Goal: Check status: Check status

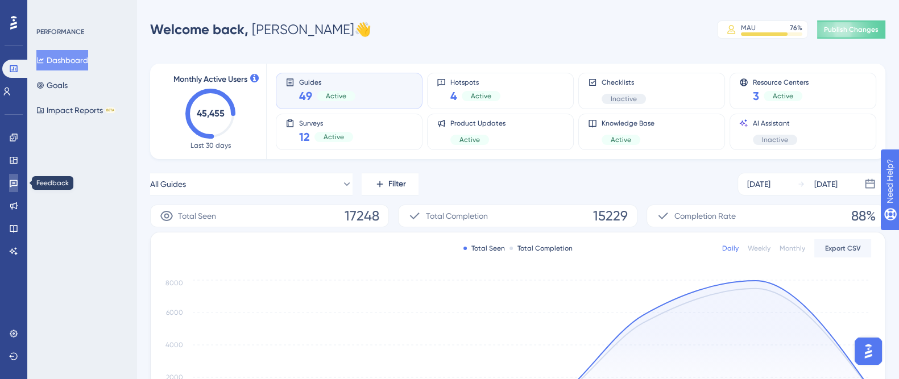
click at [18, 183] on link at bounding box center [13, 183] width 9 height 18
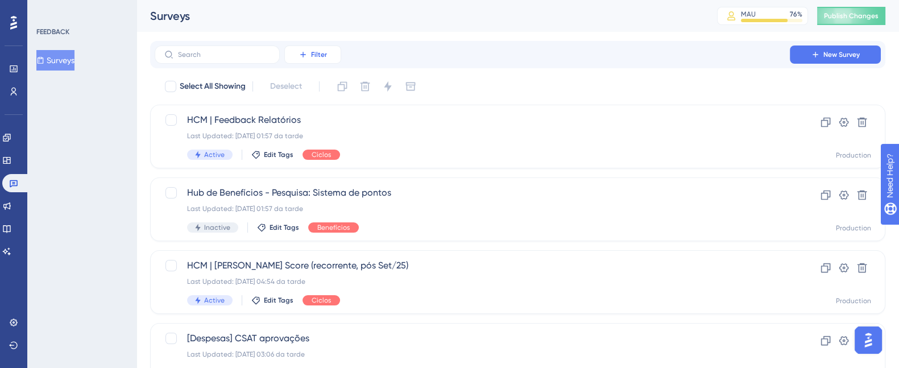
click at [330, 57] on button "Filter" at bounding box center [312, 54] width 57 height 18
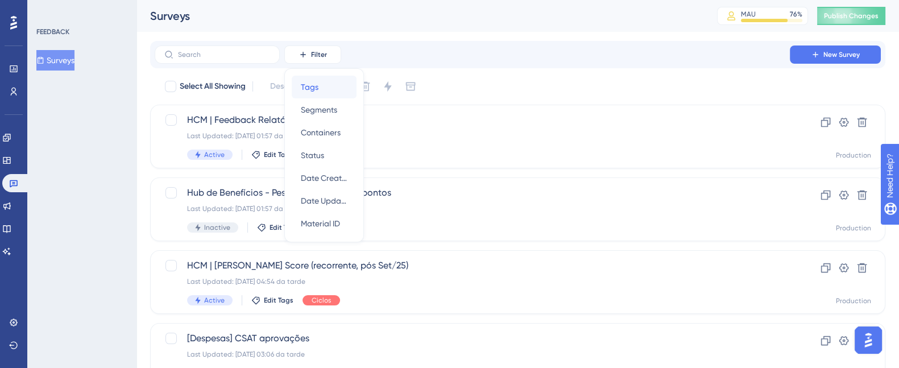
click at [334, 89] on div "Tags Tags" at bounding box center [324, 87] width 47 height 23
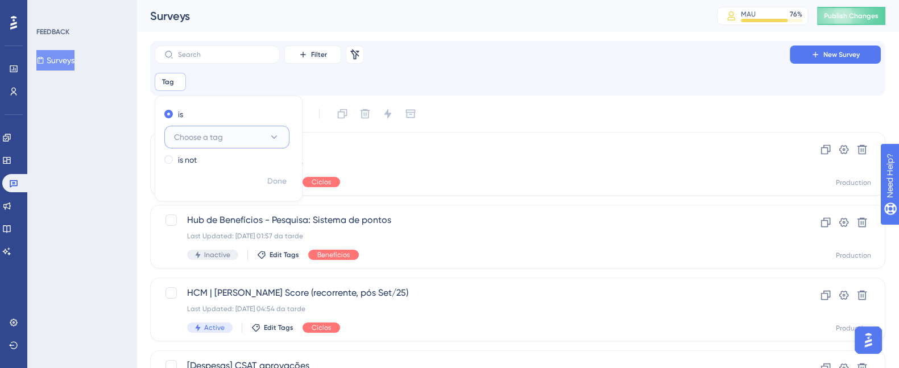
click at [277, 135] on icon at bounding box center [273, 136] width 11 height 11
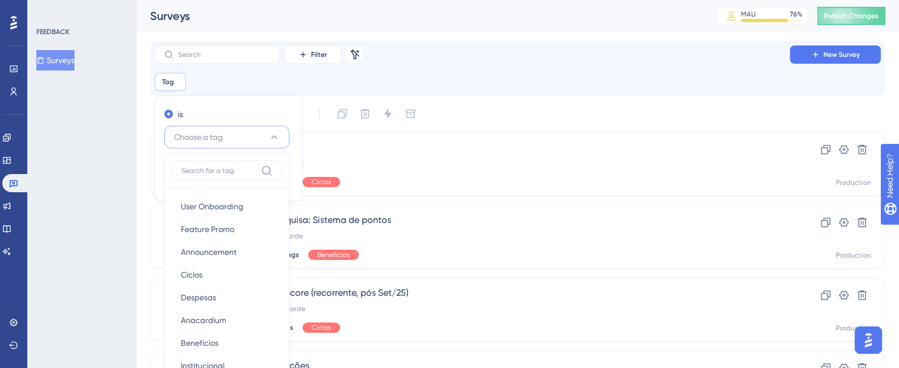
scroll to position [10, 0]
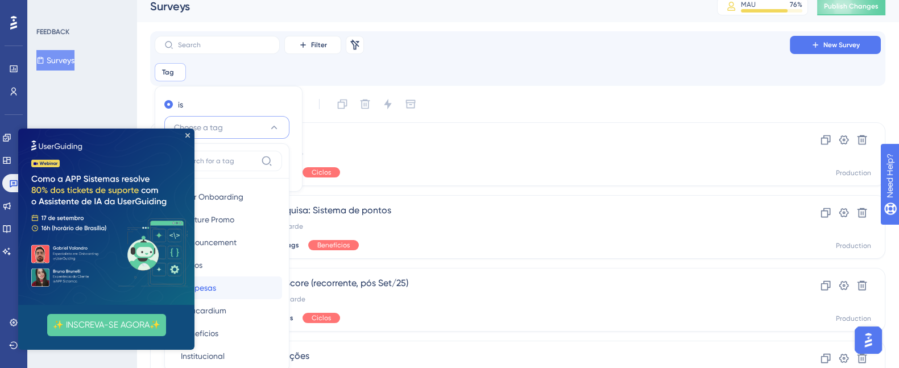
click at [196, 285] on span "Despesas" at bounding box center [198, 288] width 35 height 14
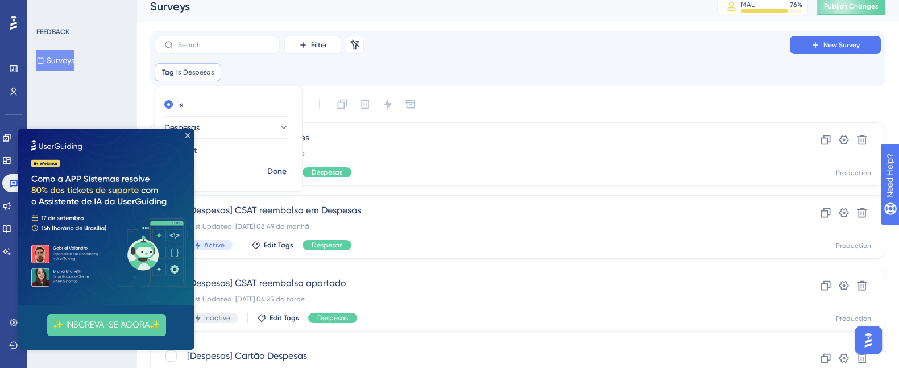
click at [191, 133] on img at bounding box center [106, 216] width 176 height 176
click at [185, 136] on icon "Close Preview" at bounding box center [187, 135] width 5 height 5
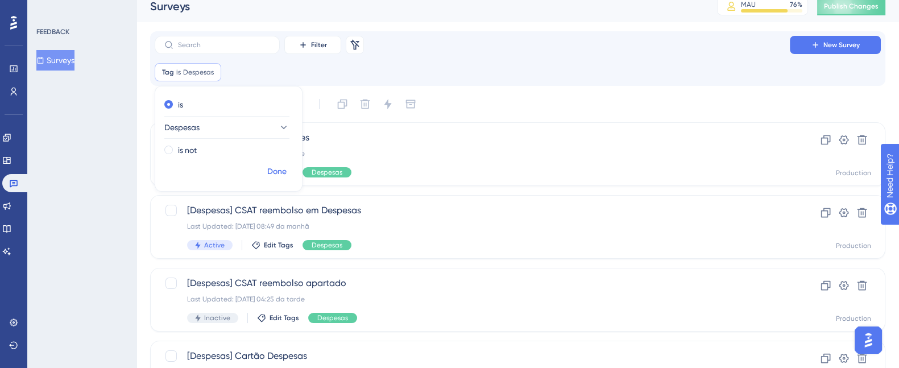
scroll to position [0, 0]
click at [266, 170] on button "Done" at bounding box center [277, 171] width 32 height 20
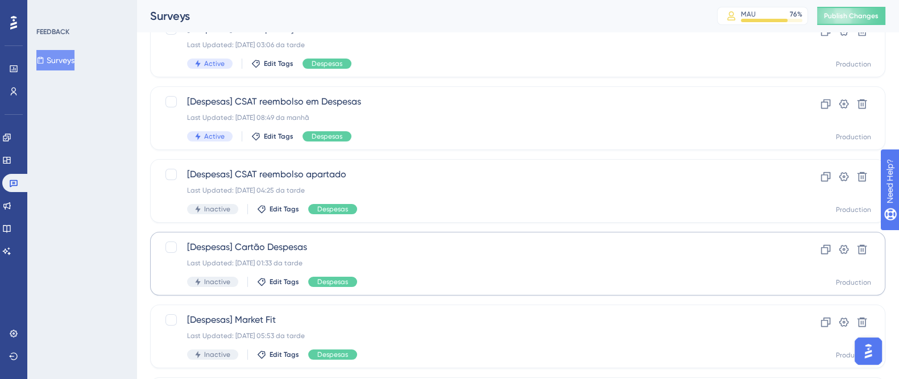
scroll to position [216, 0]
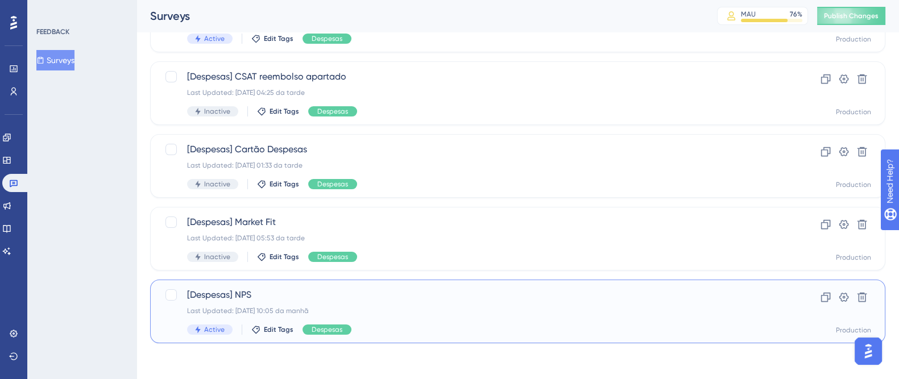
click at [424, 308] on div "Last Updated: [DATE] 10:05 da manhã" at bounding box center [472, 310] width 570 height 9
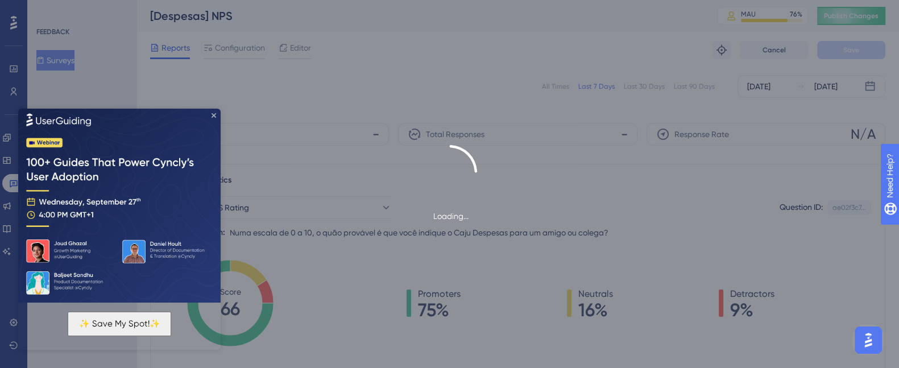
click at [214, 114] on icon "Close Preview" at bounding box center [214, 115] width 5 height 5
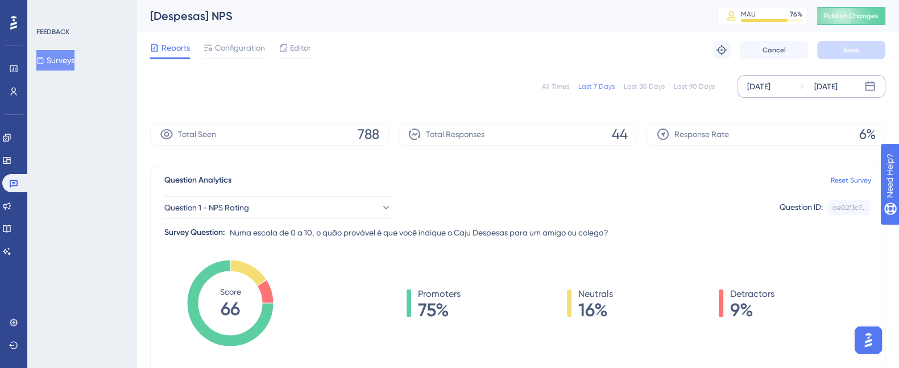
click at [837, 84] on div "[DATE]" at bounding box center [825, 87] width 23 height 14
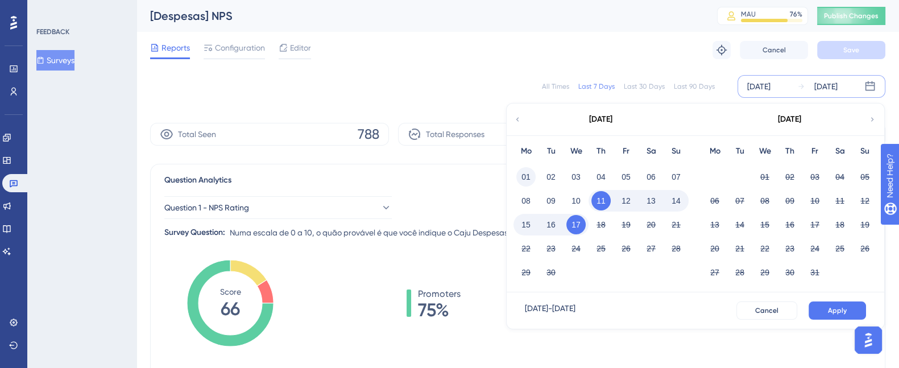
click at [521, 175] on button "01" at bounding box center [525, 176] width 19 height 19
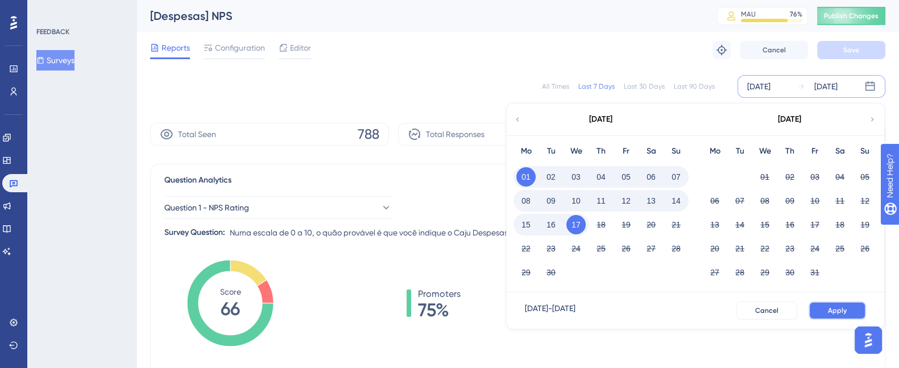
click at [839, 314] on span "Apply" at bounding box center [837, 310] width 19 height 9
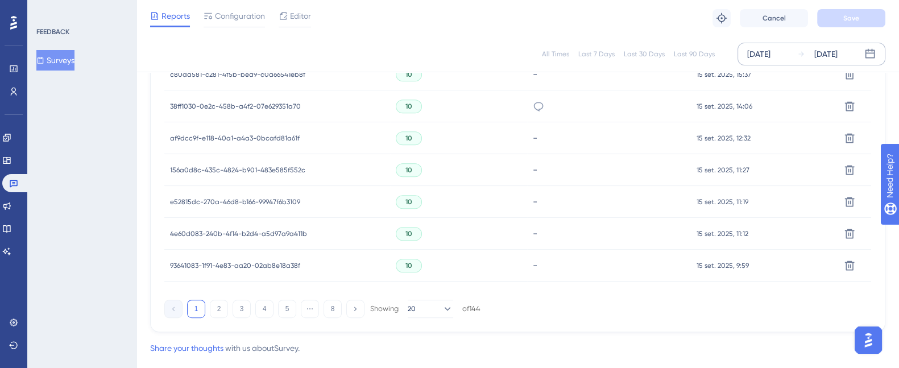
scroll to position [838, 0]
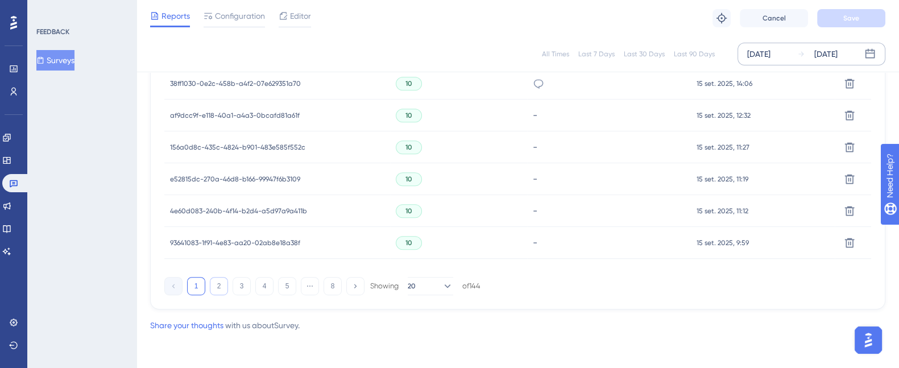
click at [217, 287] on button "2" at bounding box center [219, 286] width 18 height 18
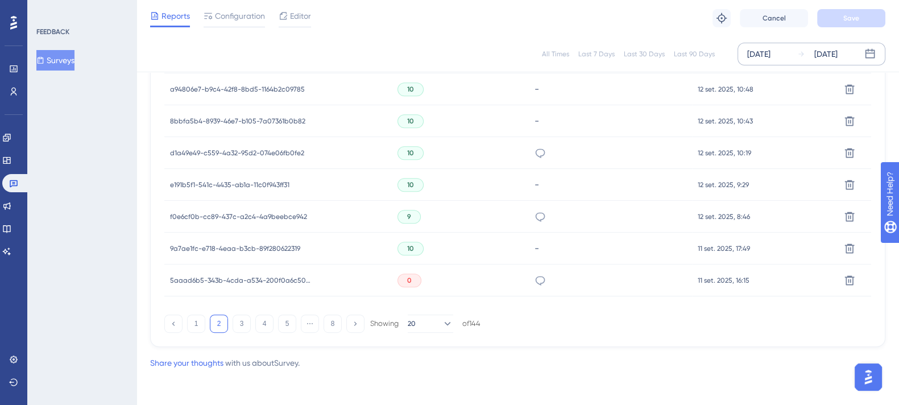
scroll to position [801, 0]
click at [236, 322] on button "3" at bounding box center [242, 323] width 18 height 18
click at [258, 320] on button "4" at bounding box center [264, 323] width 18 height 18
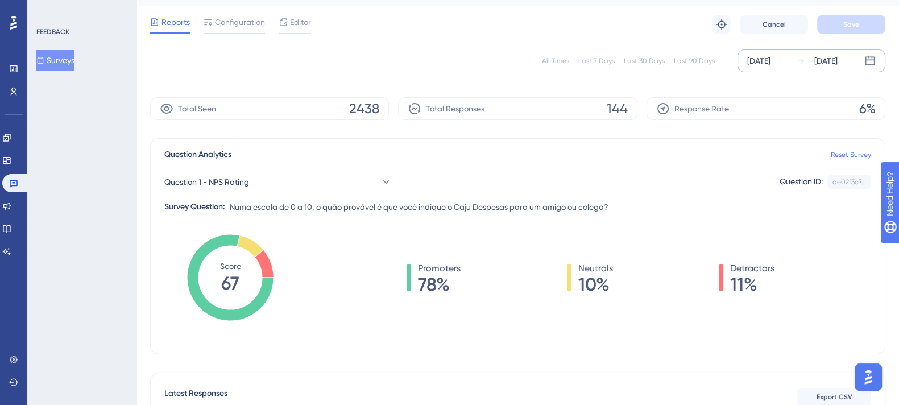
scroll to position [0, 0]
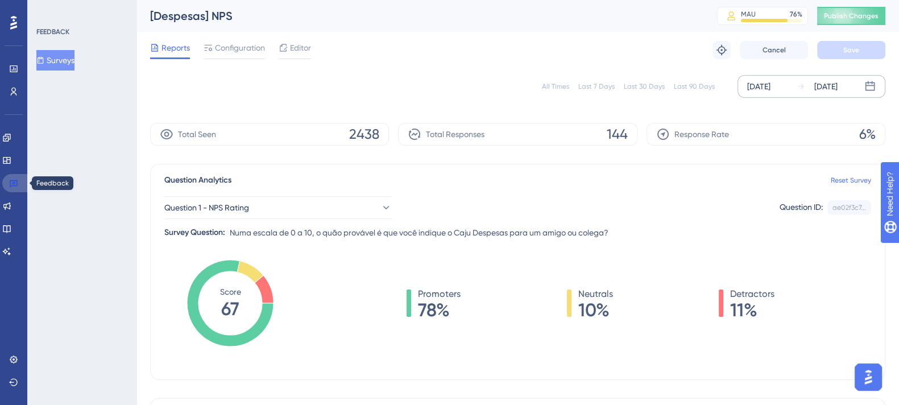
click at [17, 186] on icon at bounding box center [13, 183] width 9 height 9
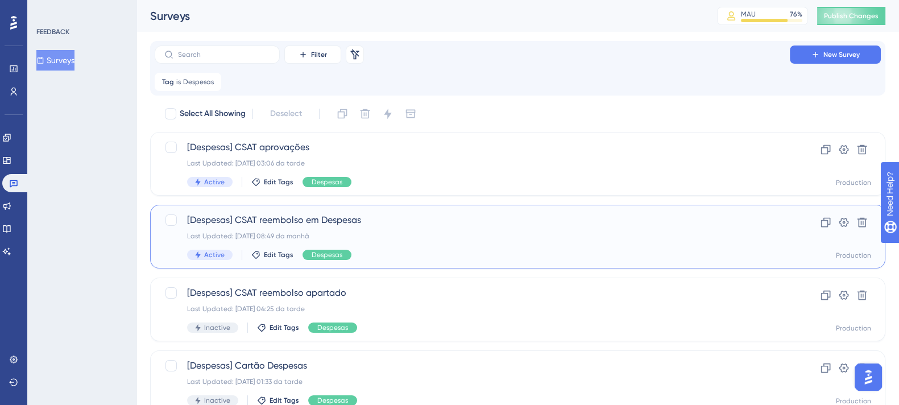
click at [360, 222] on span "[Despesas] CSAT reembolso em Despesas" at bounding box center [472, 220] width 570 height 14
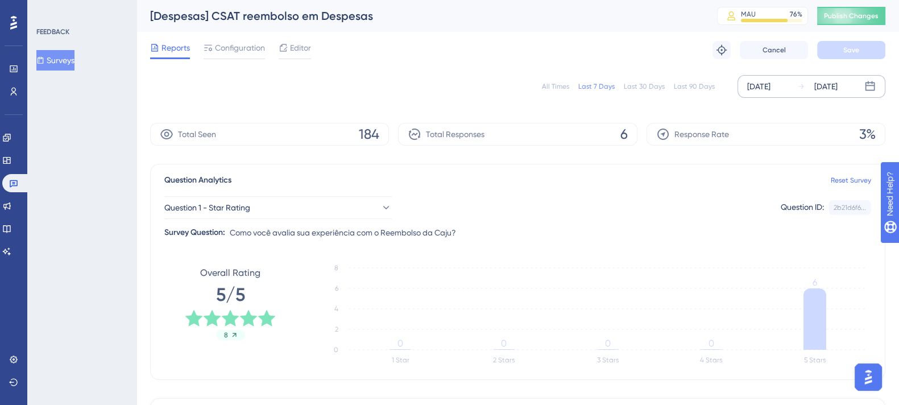
click at [837, 85] on div "[DATE]" at bounding box center [825, 87] width 23 height 14
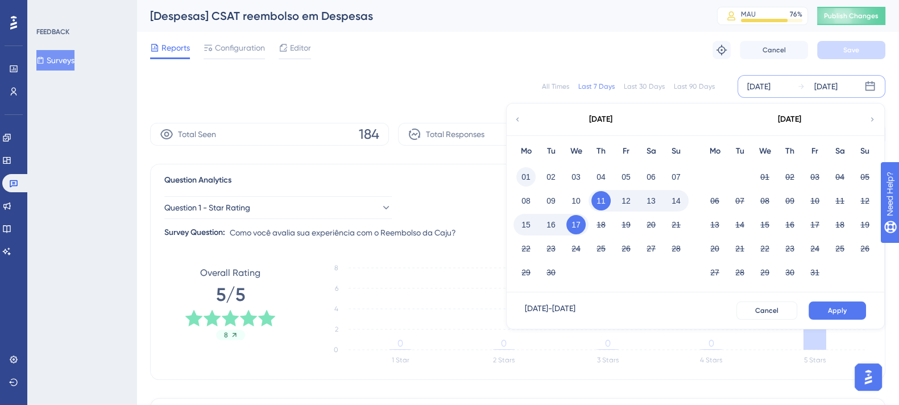
click at [529, 175] on button "01" at bounding box center [525, 176] width 19 height 19
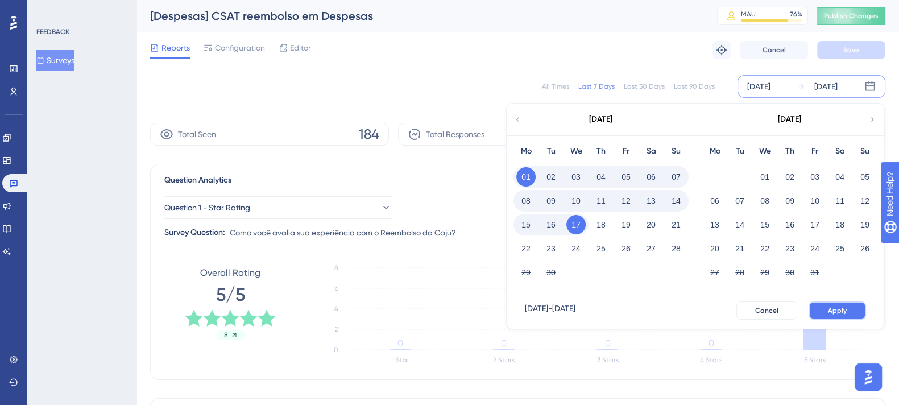
click at [827, 306] on button "Apply" at bounding box center [836, 310] width 57 height 18
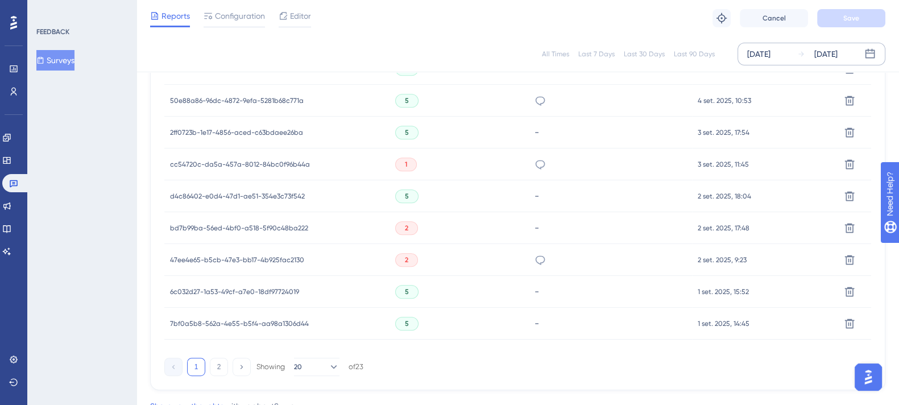
scroll to position [758, 0]
click at [216, 360] on button "2" at bounding box center [219, 366] width 18 height 18
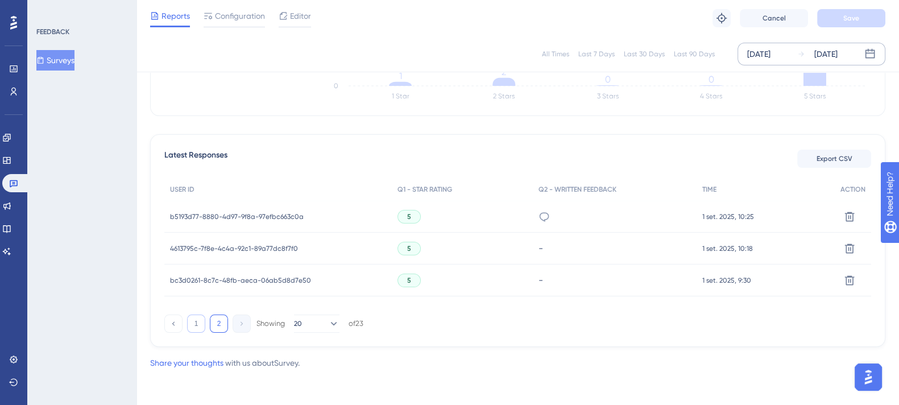
click at [201, 325] on button "1" at bounding box center [196, 323] width 18 height 18
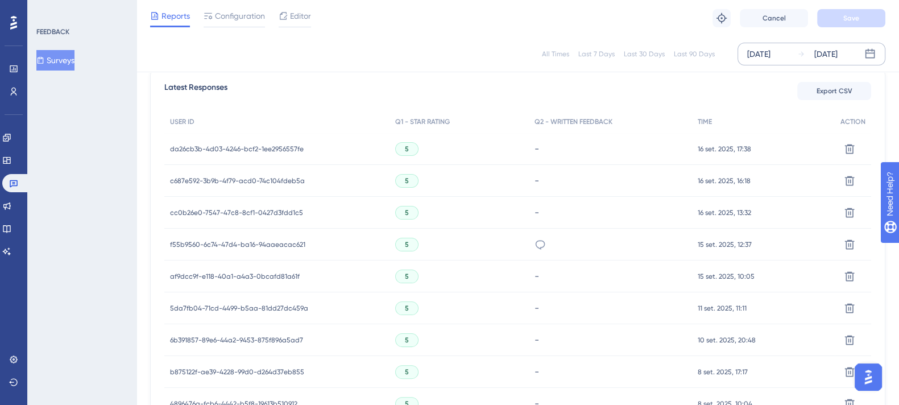
scroll to position [0, 0]
